Goal: Transaction & Acquisition: Purchase product/service

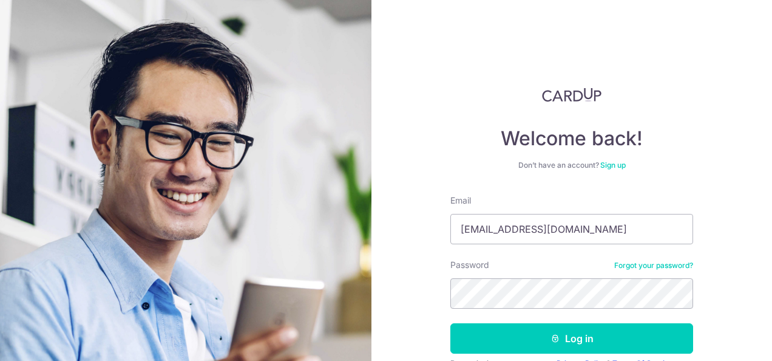
type input "[EMAIL_ADDRESS][DOMAIN_NAME]"
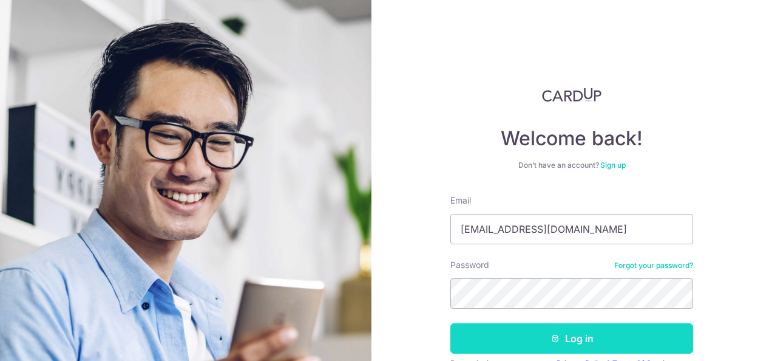
click at [603, 328] on button "Log in" at bounding box center [571, 338] width 243 height 30
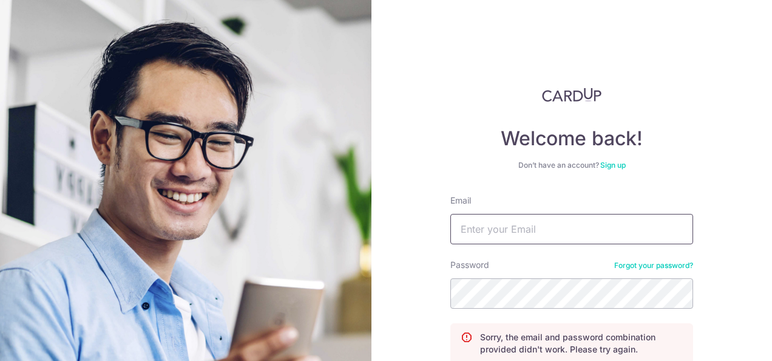
click at [530, 226] on input "Email" at bounding box center [571, 229] width 243 height 30
type input "[EMAIL_ADDRESS][DOMAIN_NAME]"
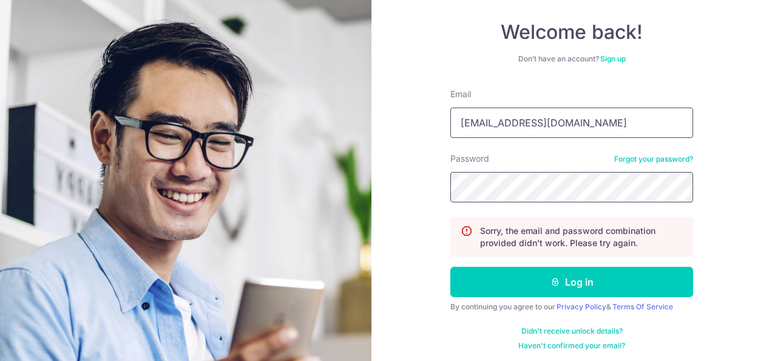
scroll to position [109, 0]
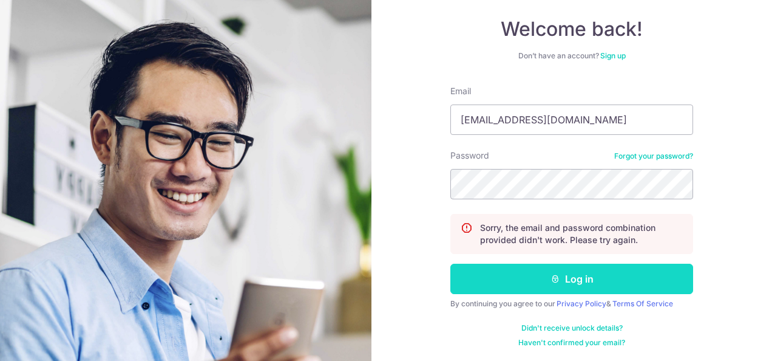
click at [516, 279] on button "Log in" at bounding box center [571, 278] width 243 height 30
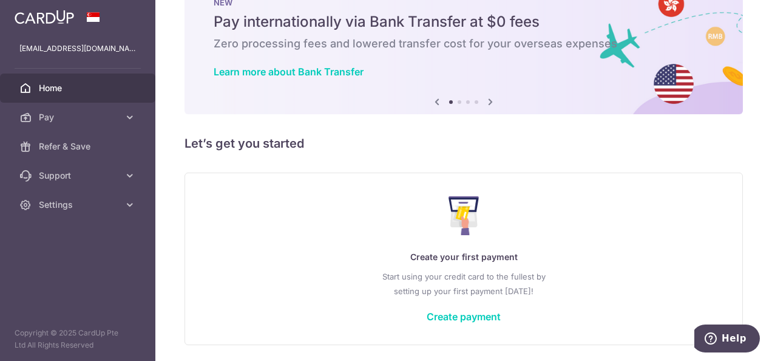
scroll to position [61, 0]
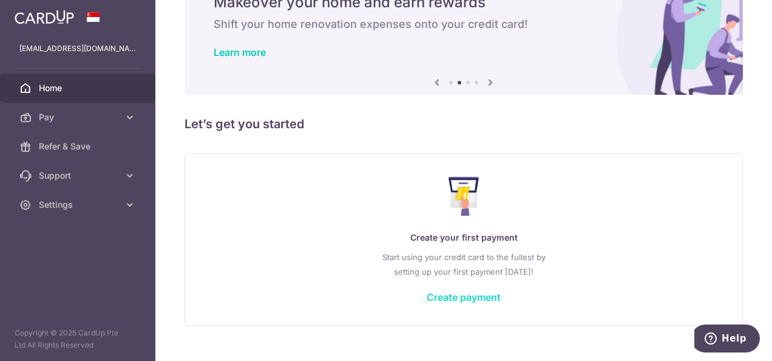
click at [469, 296] on link "Create payment" at bounding box center [464, 297] width 74 height 12
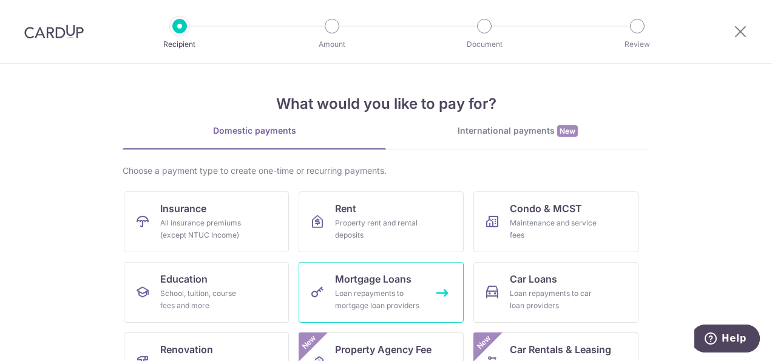
click at [370, 289] on div "Loan repayments to mortgage loan providers" at bounding box center [378, 299] width 87 height 24
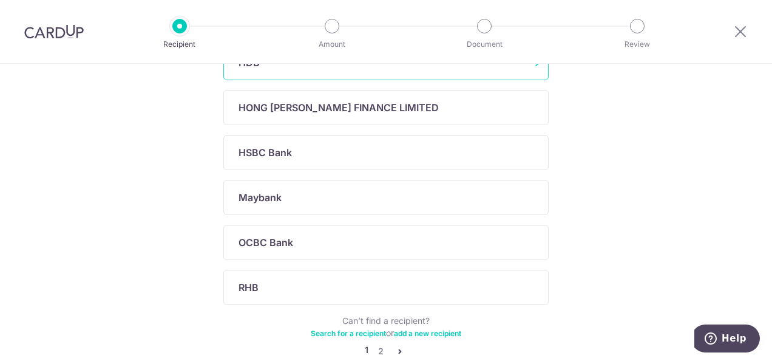
scroll to position [455, 0]
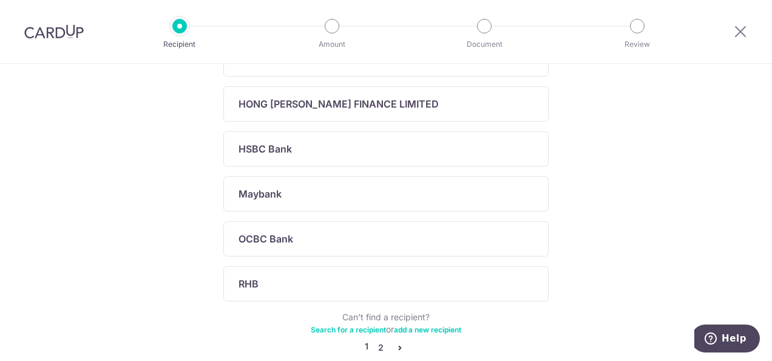
click at [377, 340] on link "2" at bounding box center [380, 347] width 15 height 15
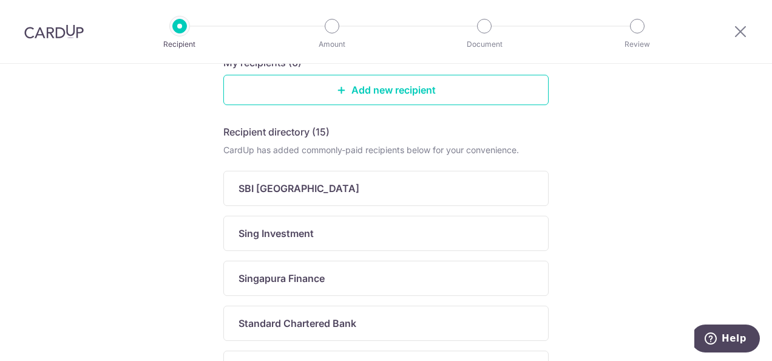
scroll to position [293, 0]
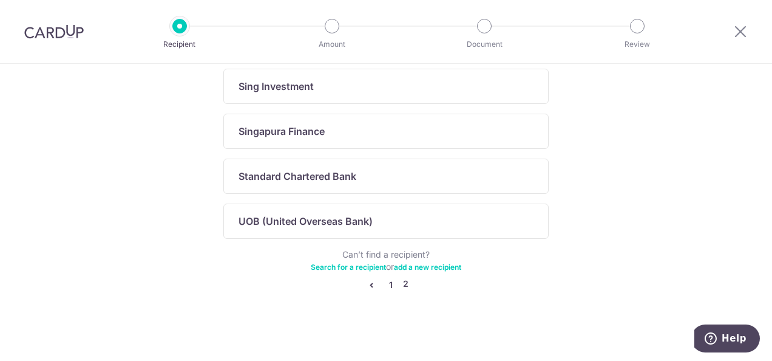
click at [390, 281] on link "1" at bounding box center [391, 284] width 15 height 15
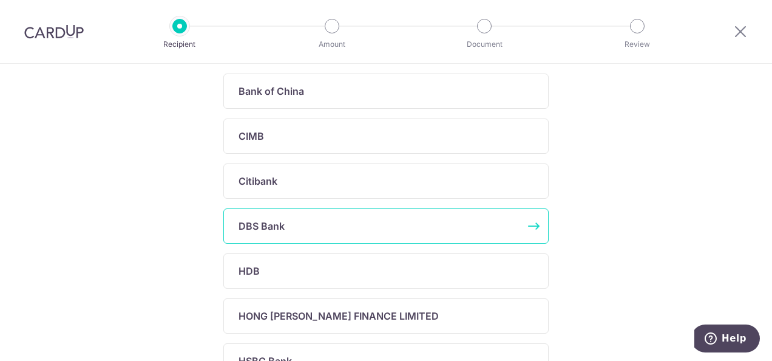
scroll to position [515, 0]
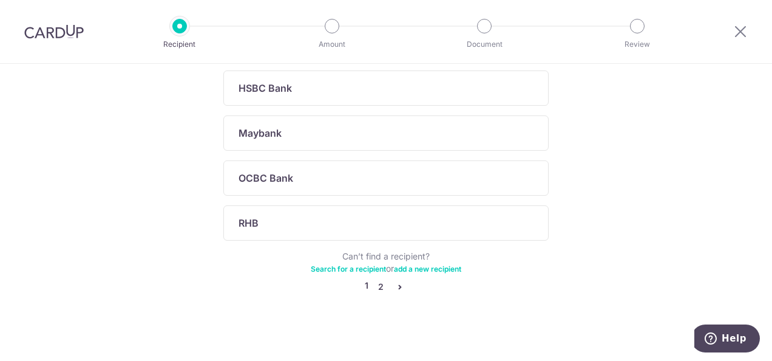
click at [378, 279] on link "2" at bounding box center [380, 286] width 15 height 15
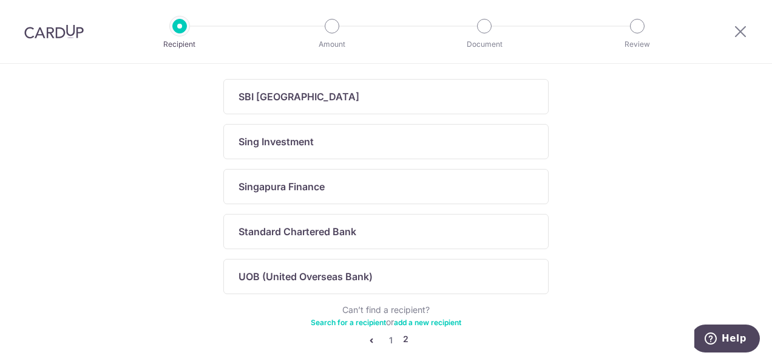
scroll to position [293, 0]
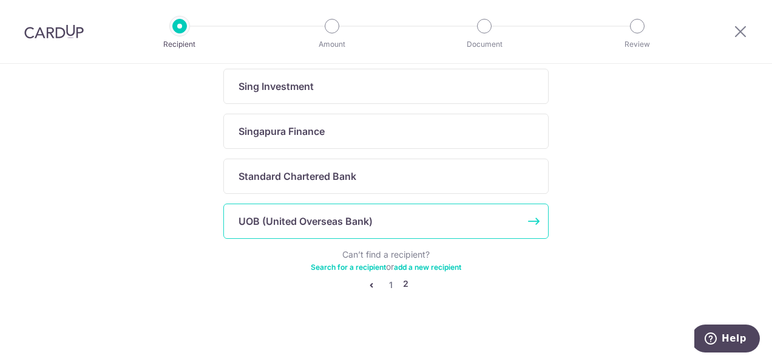
click at [279, 215] on p "UOB (United Overseas Bank)" at bounding box center [306, 221] width 134 height 15
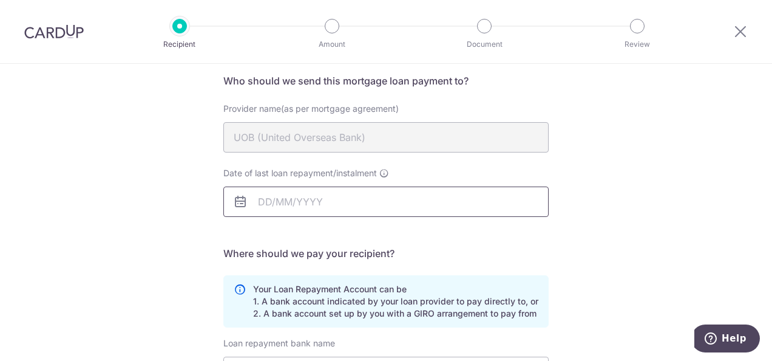
scroll to position [121, 0]
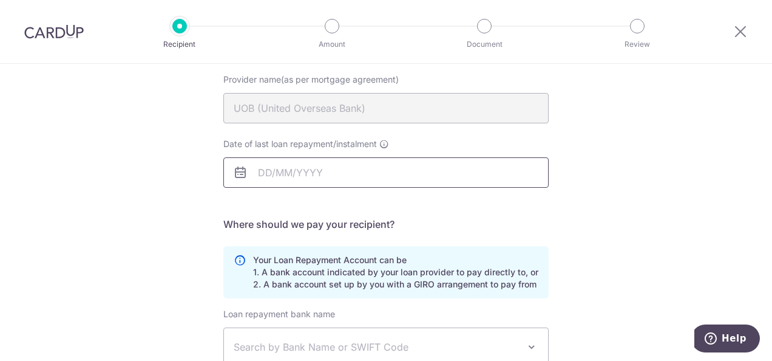
click at [317, 168] on body "Recipient Amount Document Review Who would you like to pay? Your recipient does…" at bounding box center [386, 180] width 772 height 361
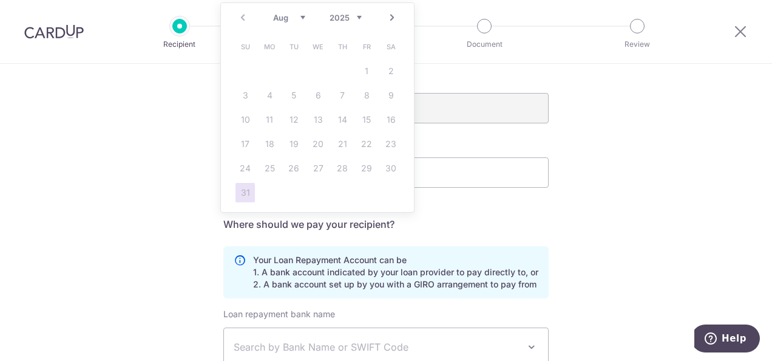
click at [356, 16] on select "2025 2026 2027 2028 2029 2030 2031 2032 2033 2034 2035" at bounding box center [346, 18] width 32 height 10
click at [396, 21] on link "Next" at bounding box center [392, 17] width 15 height 15
click at [393, 17] on link "Next" at bounding box center [392, 17] width 15 height 15
click at [242, 16] on link "Prev" at bounding box center [242, 17] width 15 height 15
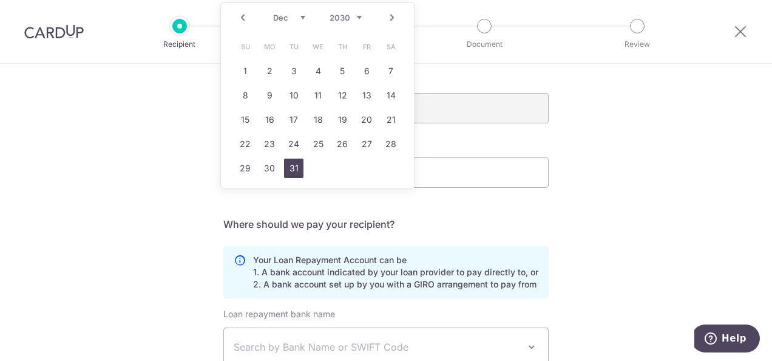
click at [299, 171] on link "31" at bounding box center [293, 167] width 19 height 19
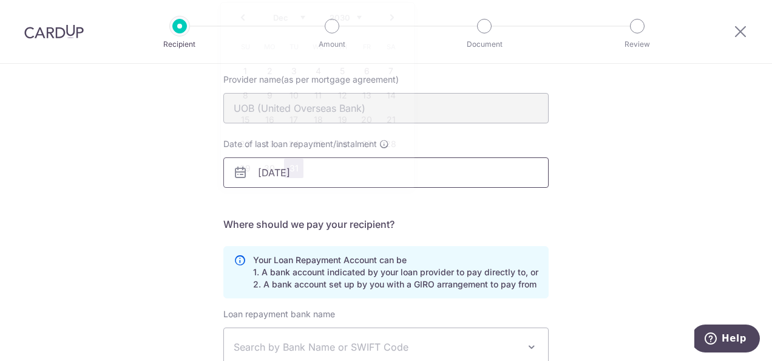
click at [370, 177] on body "Recipient Amount Document Review Who would you like to pay? Your recipient does…" at bounding box center [386, 180] width 772 height 361
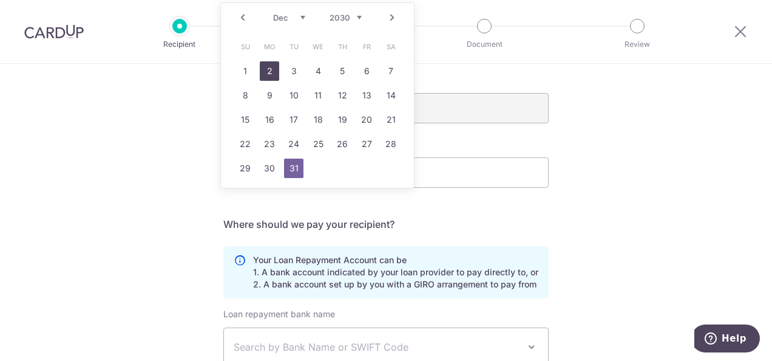
click at [265, 68] on link "2" at bounding box center [269, 70] width 19 height 19
type input "02/12/2030"
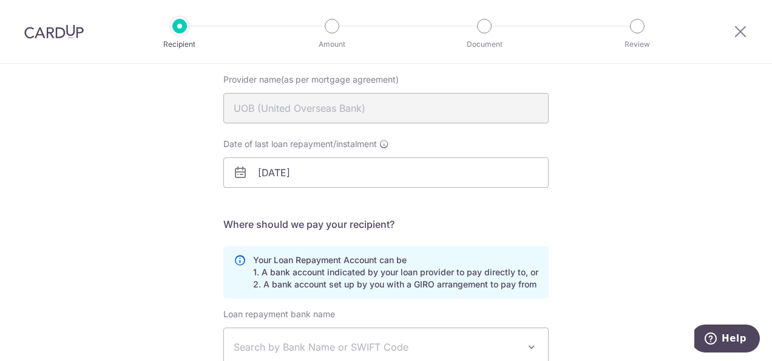
click at [461, 221] on h5 "Where should we pay your recipient?" at bounding box center [385, 224] width 325 height 15
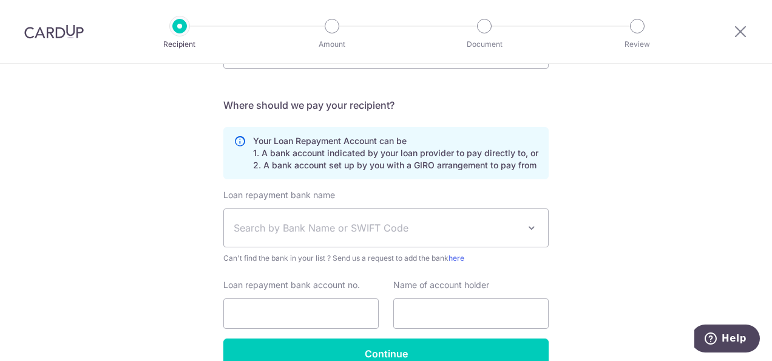
scroll to position [243, 0]
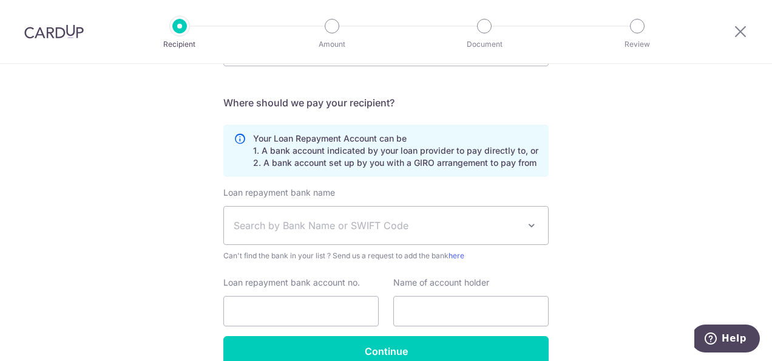
click at [390, 222] on span "Search by Bank Name or SWIFT Code" at bounding box center [376, 225] width 285 height 15
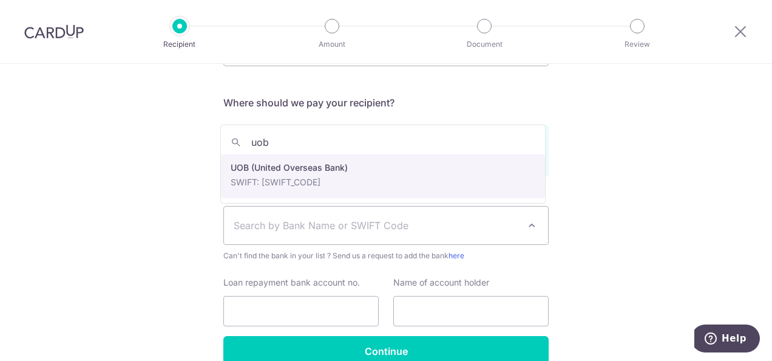
type input "uob"
select select "18"
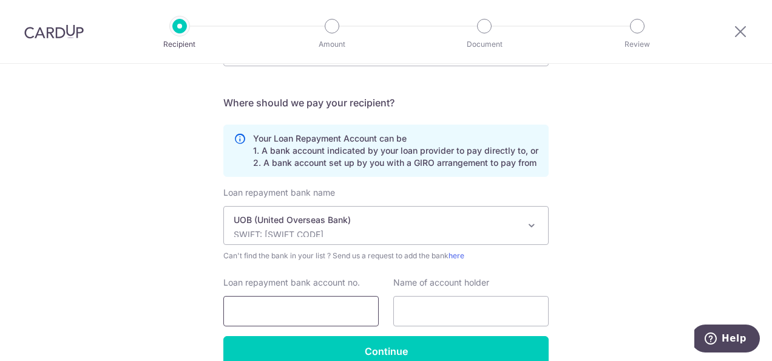
click at [319, 303] on input "Loan repayment bank account no." at bounding box center [300, 311] width 155 height 30
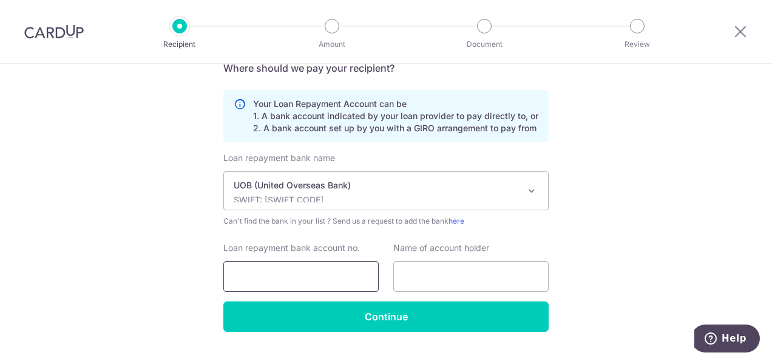
scroll to position [304, 0]
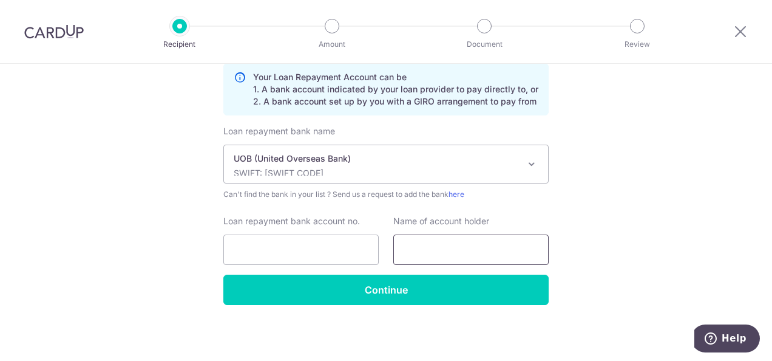
click at [423, 247] on input "text" at bounding box center [470, 249] width 155 height 30
type input "Ong Wan Ting"
click at [278, 249] on input "Loan repayment bank account no." at bounding box center [300, 249] width 155 height 30
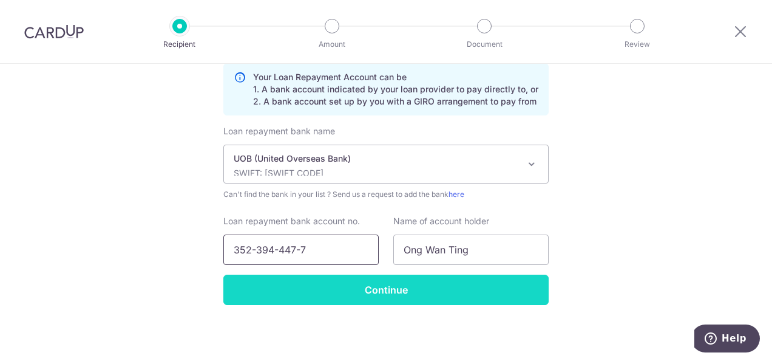
type input "352-394-447-7"
click at [350, 287] on input "Continue" at bounding box center [385, 289] width 325 height 30
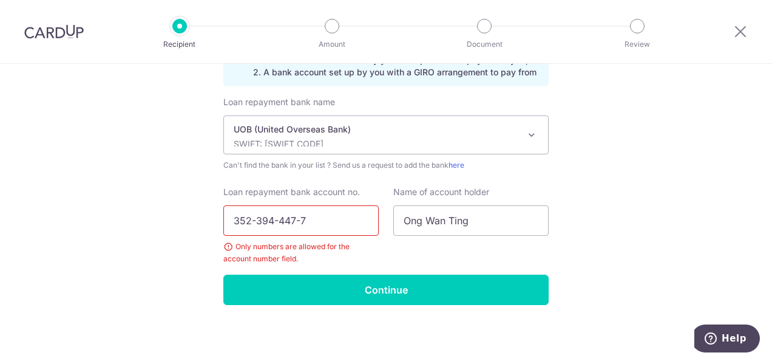
click at [251, 217] on input "352-394-447-7" at bounding box center [300, 220] width 155 height 30
click at [268, 219] on input "352394-447-7" at bounding box center [300, 220] width 155 height 30
click at [290, 220] on input "352394447-7" at bounding box center [300, 220] width 155 height 30
click at [265, 217] on input "3523944477" at bounding box center [300, 220] width 155 height 30
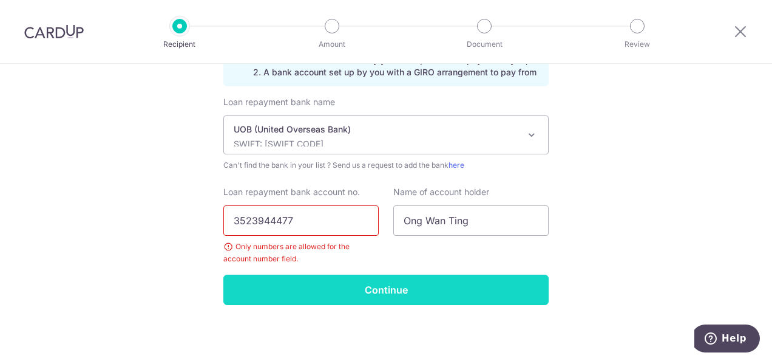
type input "3523944477"
click at [402, 288] on input "Continue" at bounding box center [385, 289] width 325 height 30
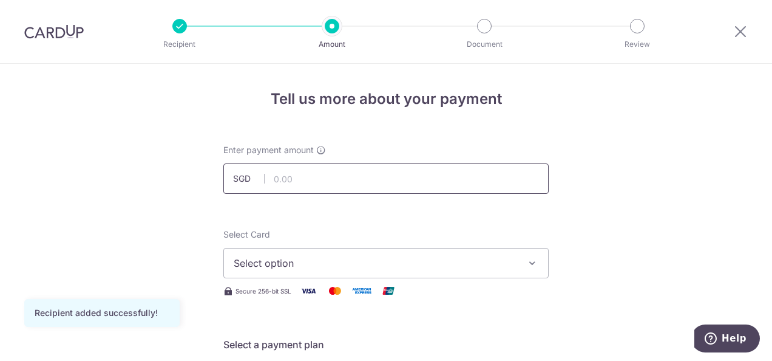
click at [283, 166] on input "text" at bounding box center [385, 178] width 325 height 30
click at [352, 259] on span "Select option" at bounding box center [375, 263] width 283 height 15
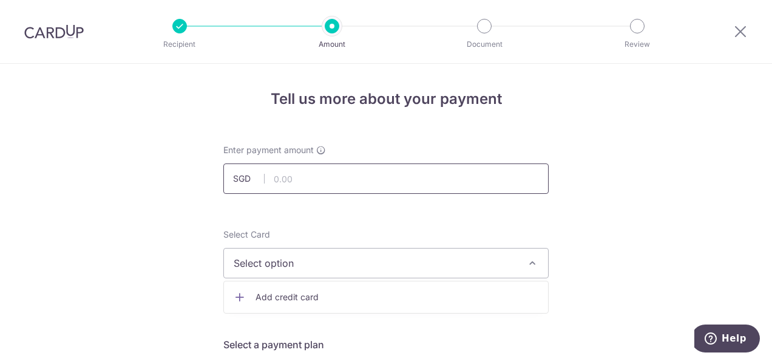
click at [306, 183] on input "text" at bounding box center [385, 178] width 325 height 30
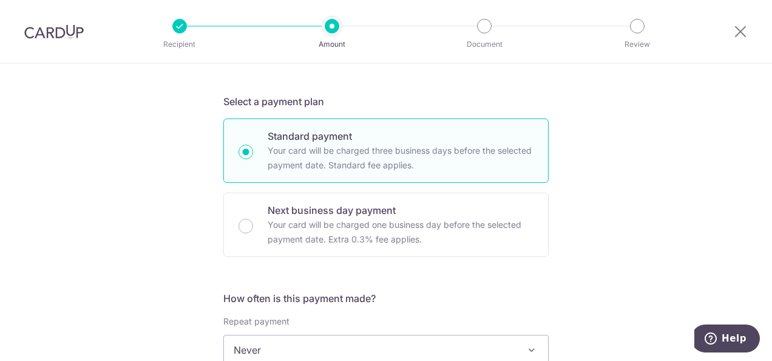
scroll to position [61, 0]
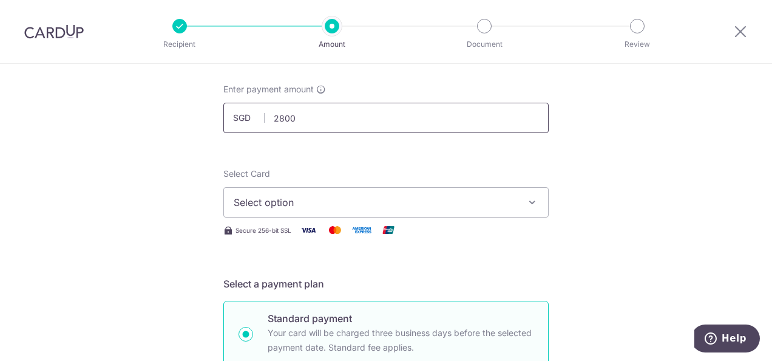
click at [302, 120] on input "2800" at bounding box center [385, 118] width 325 height 30
type input "2,800.00"
click at [375, 200] on span "Select option" at bounding box center [375, 202] width 283 height 15
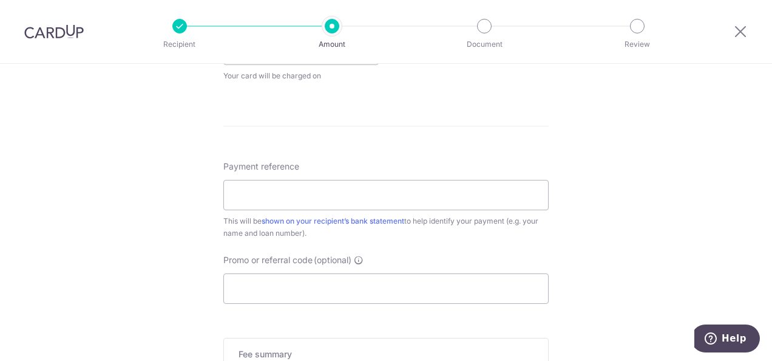
scroll to position [789, 0]
